Goal: Use online tool/utility: Utilize a website feature to perform a specific function

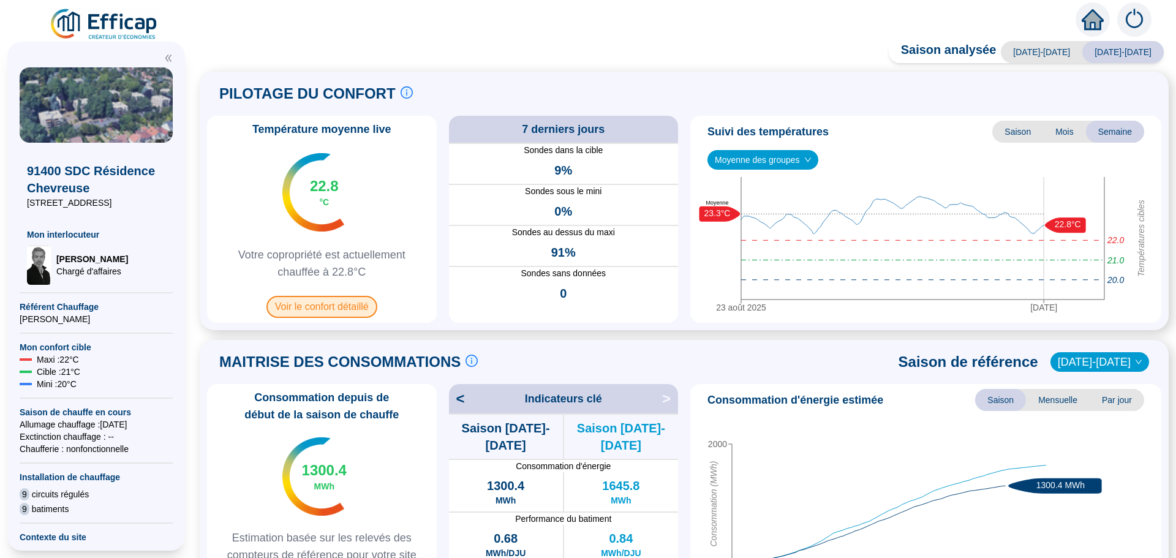
click at [332, 314] on span "Voir le confort détaillé" at bounding box center [322, 307] width 111 height 22
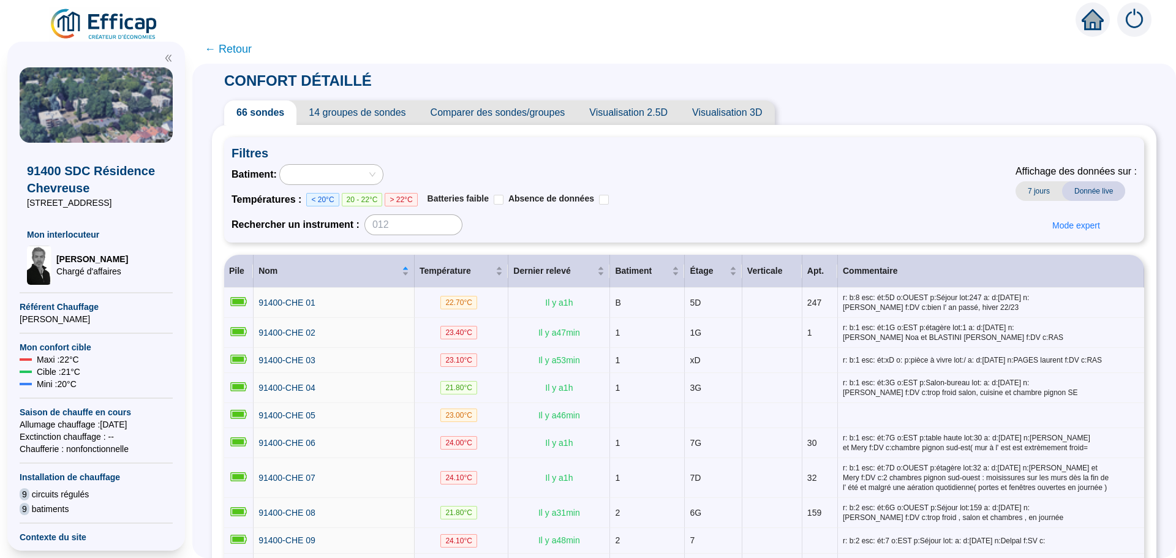
click at [535, 114] on span "Comparer des sondes/groupes" at bounding box center [497, 112] width 159 height 25
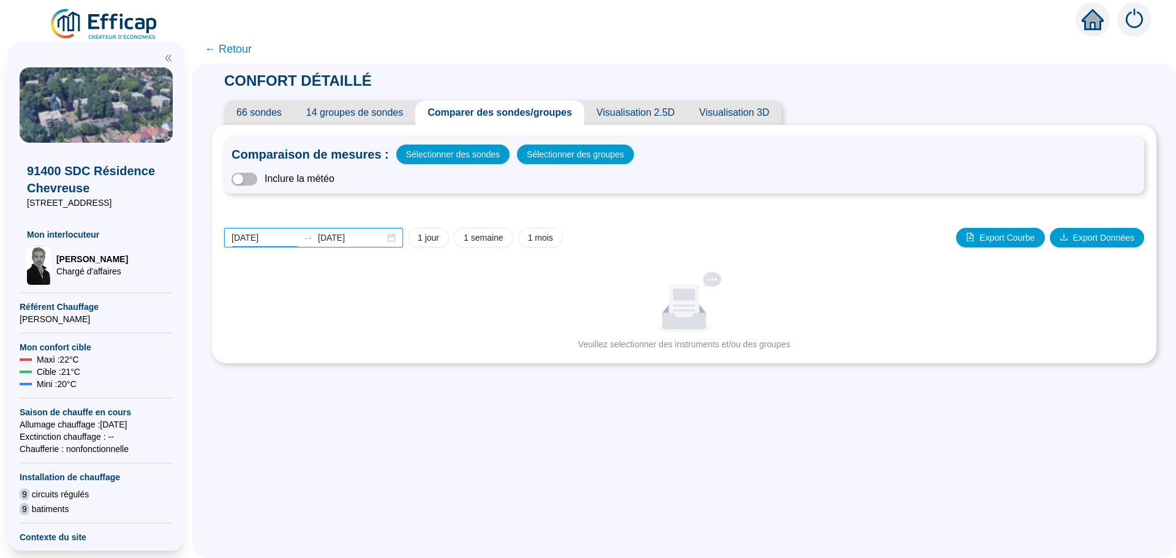
click at [289, 241] on input "[DATE]" at bounding box center [265, 238] width 67 height 13
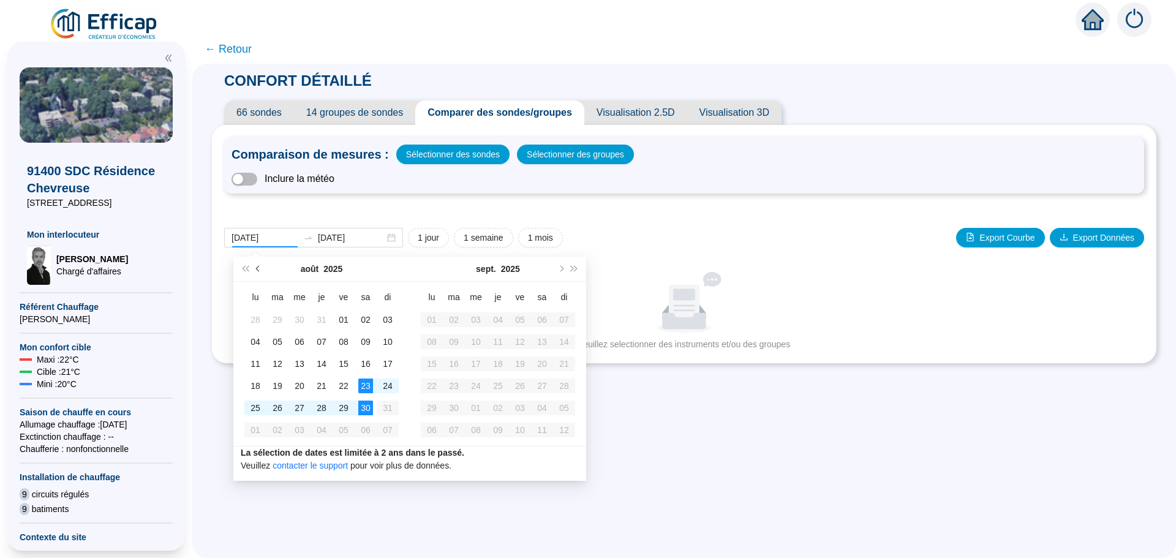
click at [259, 269] on span "Mois précédent (PageUp)" at bounding box center [259, 269] width 6 height 6
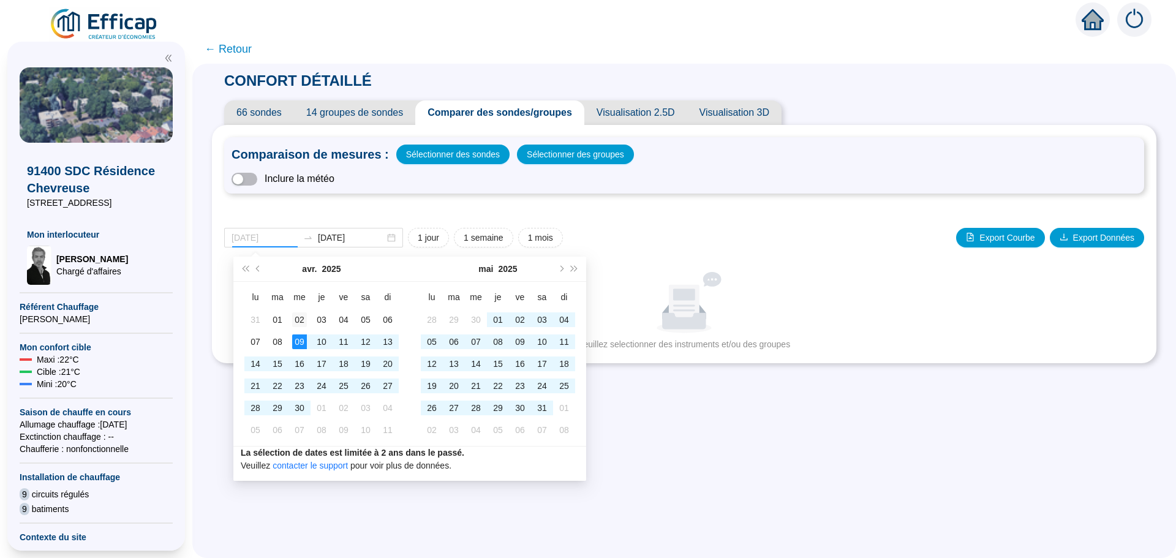
type input "[DATE]"
click at [300, 323] on div "02" at bounding box center [299, 319] width 15 height 15
type input "[DATE]"
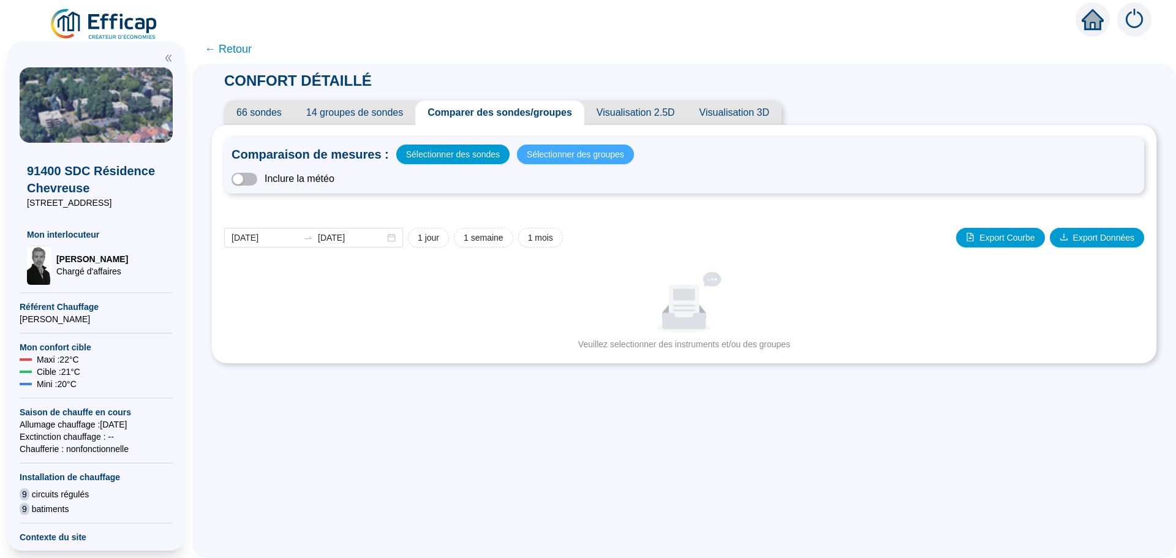
click at [556, 159] on span "Sélectionner des groupes" at bounding box center [575, 154] width 97 height 17
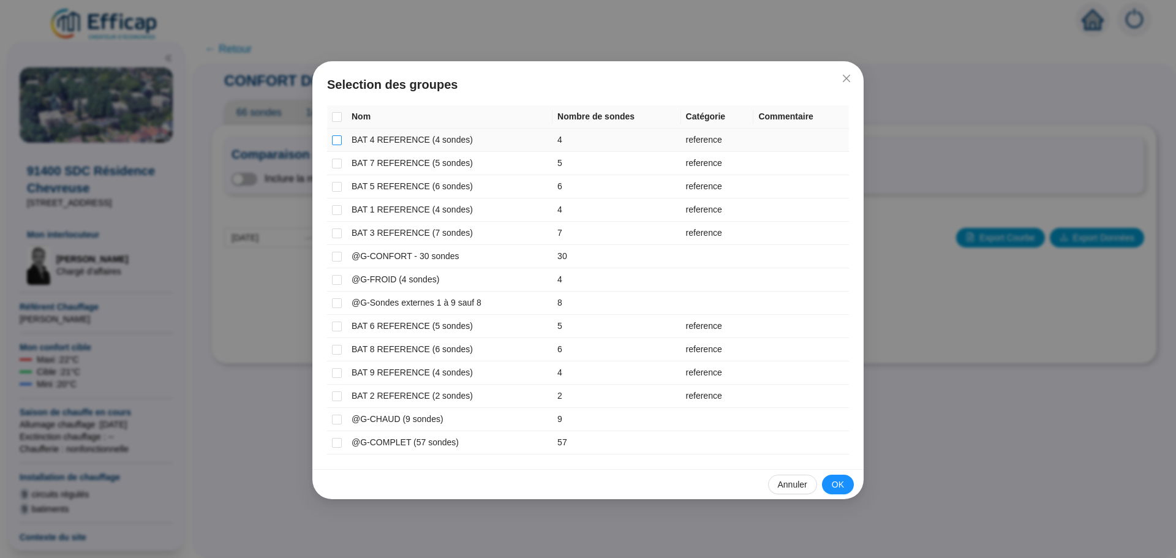
click at [339, 144] on input "checkbox" at bounding box center [337, 140] width 10 height 10
checkbox input "true"
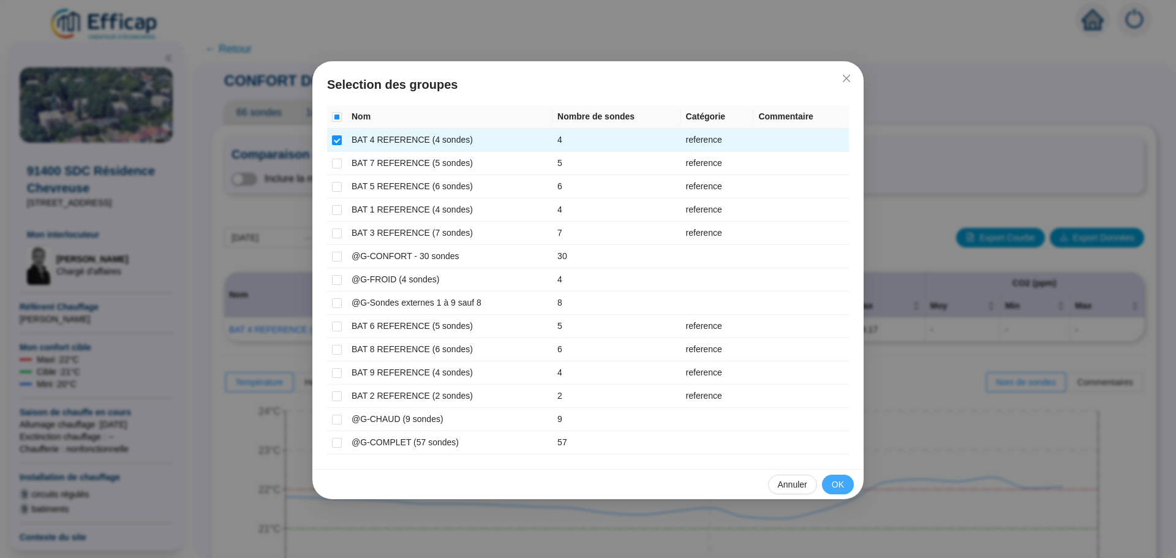
click at [839, 479] on span "OK" at bounding box center [838, 485] width 12 height 13
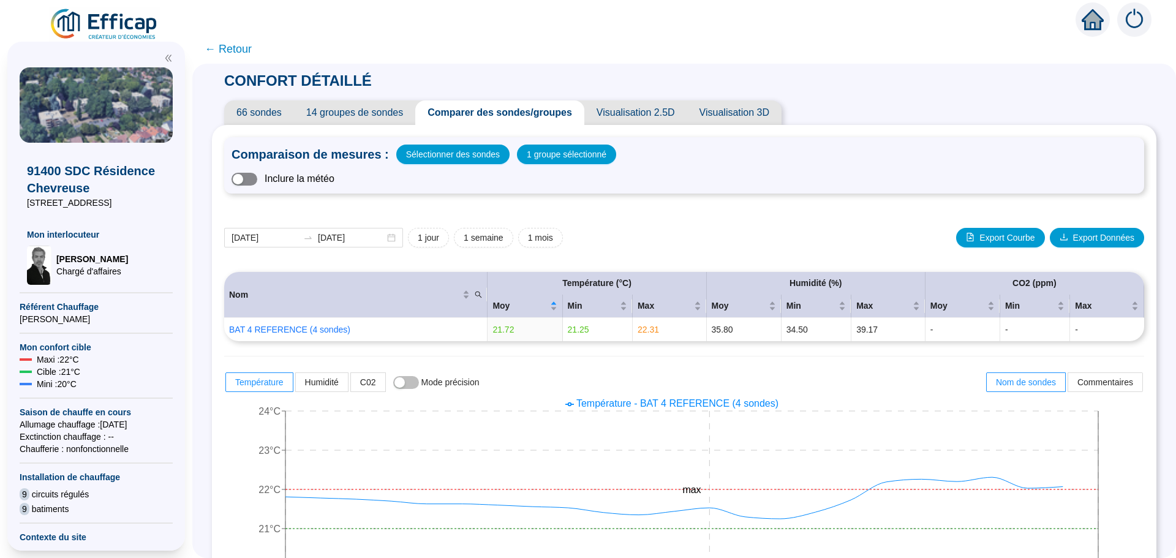
click at [257, 181] on span "button" at bounding box center [245, 179] width 26 height 13
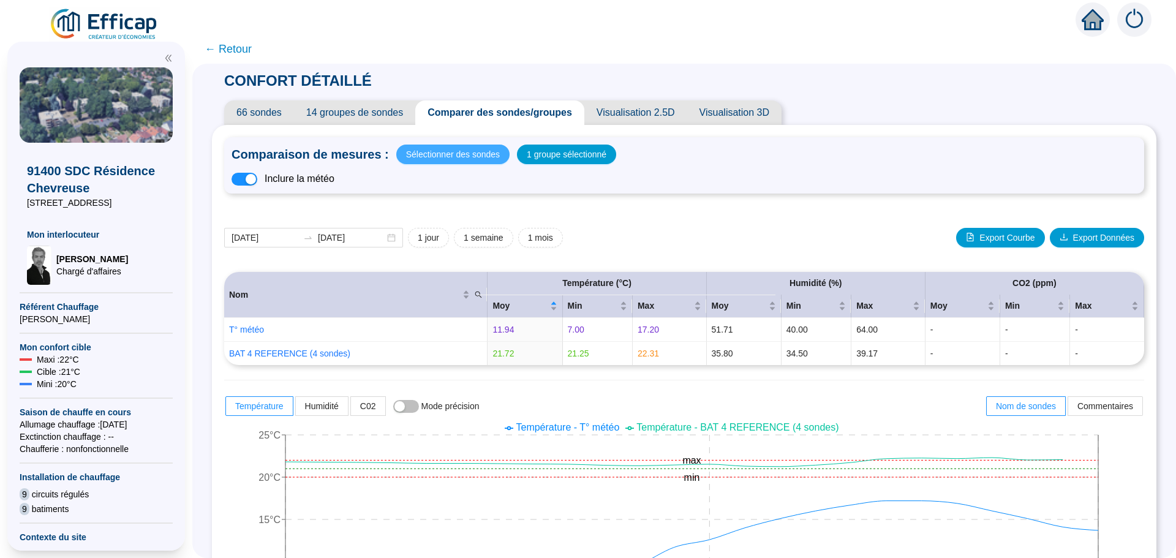
click at [453, 156] on span "Sélectionner des sondes" at bounding box center [453, 154] width 94 height 17
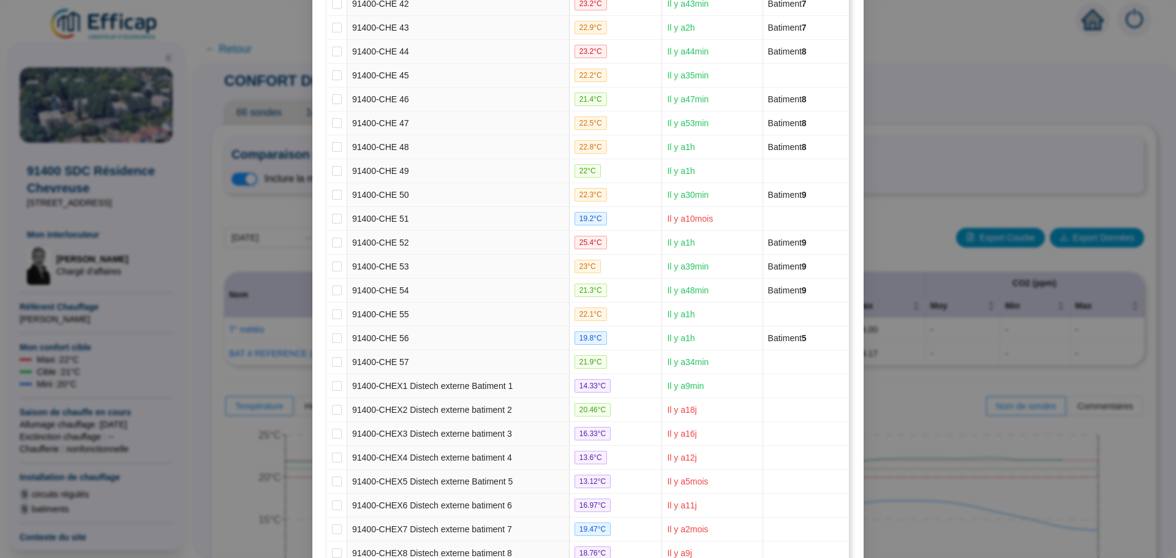
scroll to position [1254, 0]
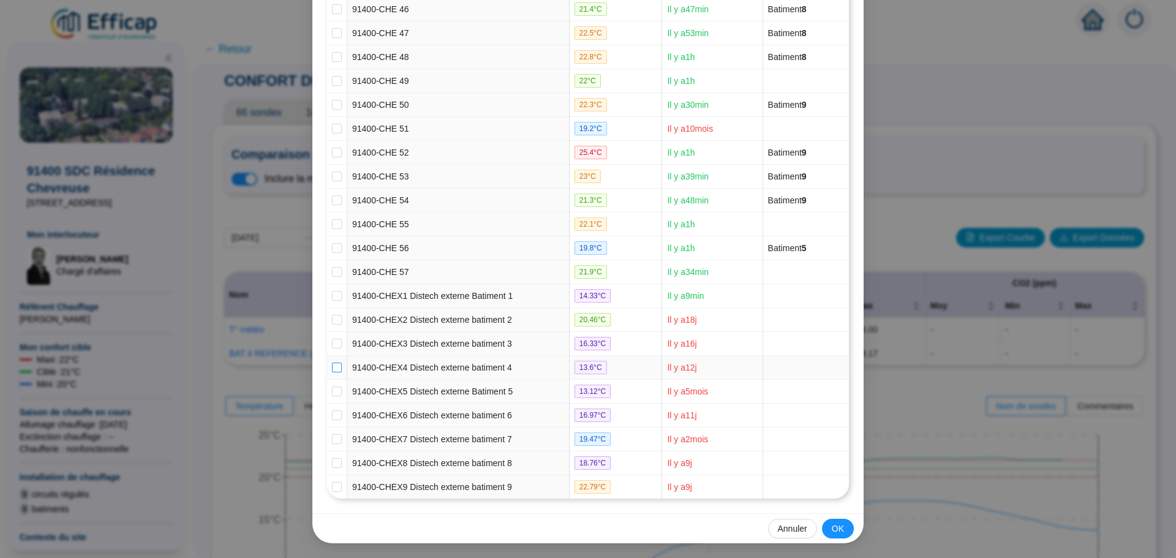
click at [332, 369] on input "checkbox" at bounding box center [337, 368] width 10 height 10
checkbox input "true"
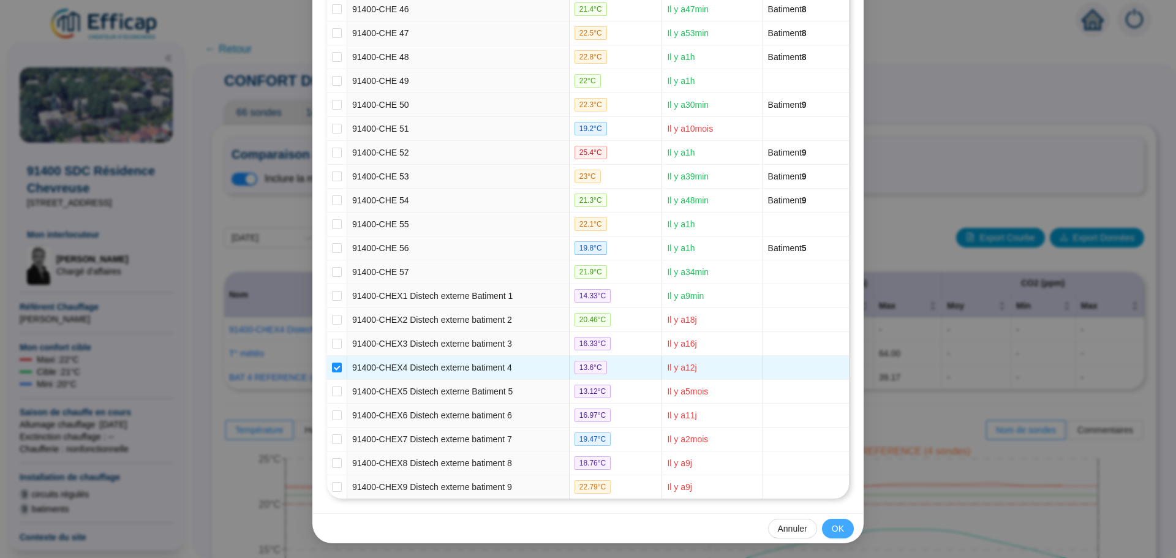
click at [839, 529] on span "OK" at bounding box center [838, 529] width 12 height 13
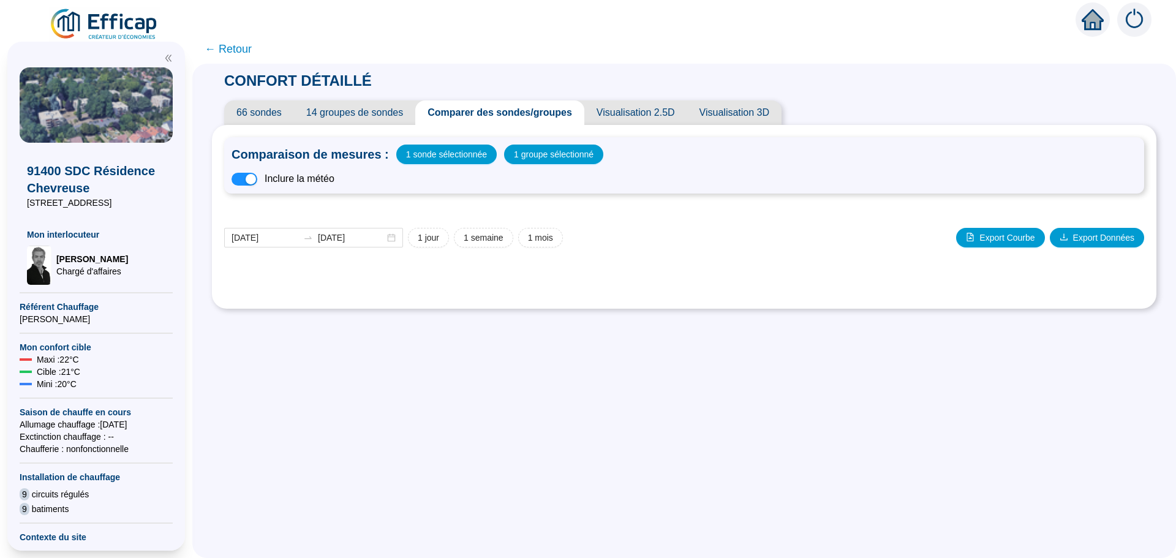
scroll to position [0, 0]
